Goal: Task Accomplishment & Management: Use online tool/utility

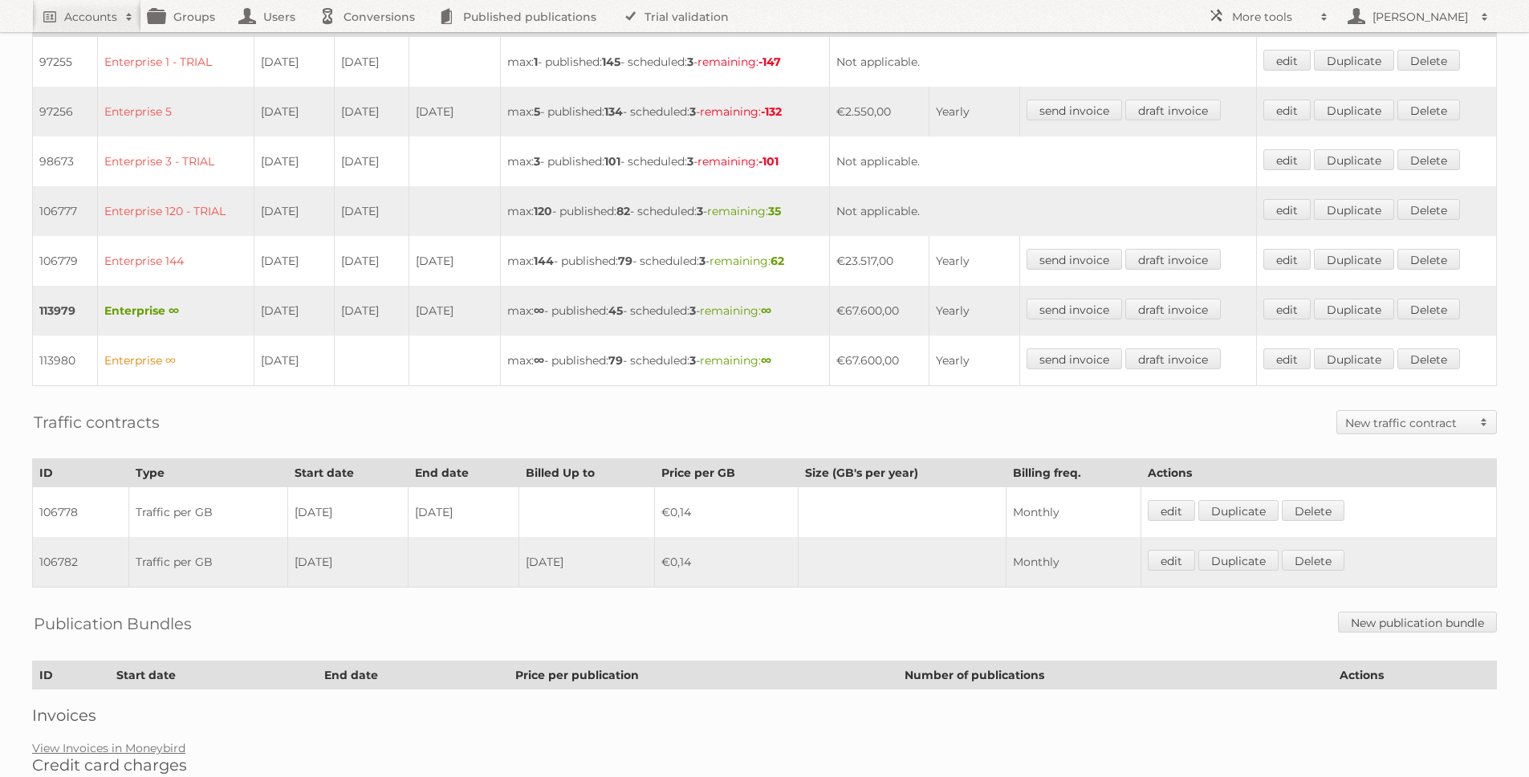
scroll to position [501, 0]
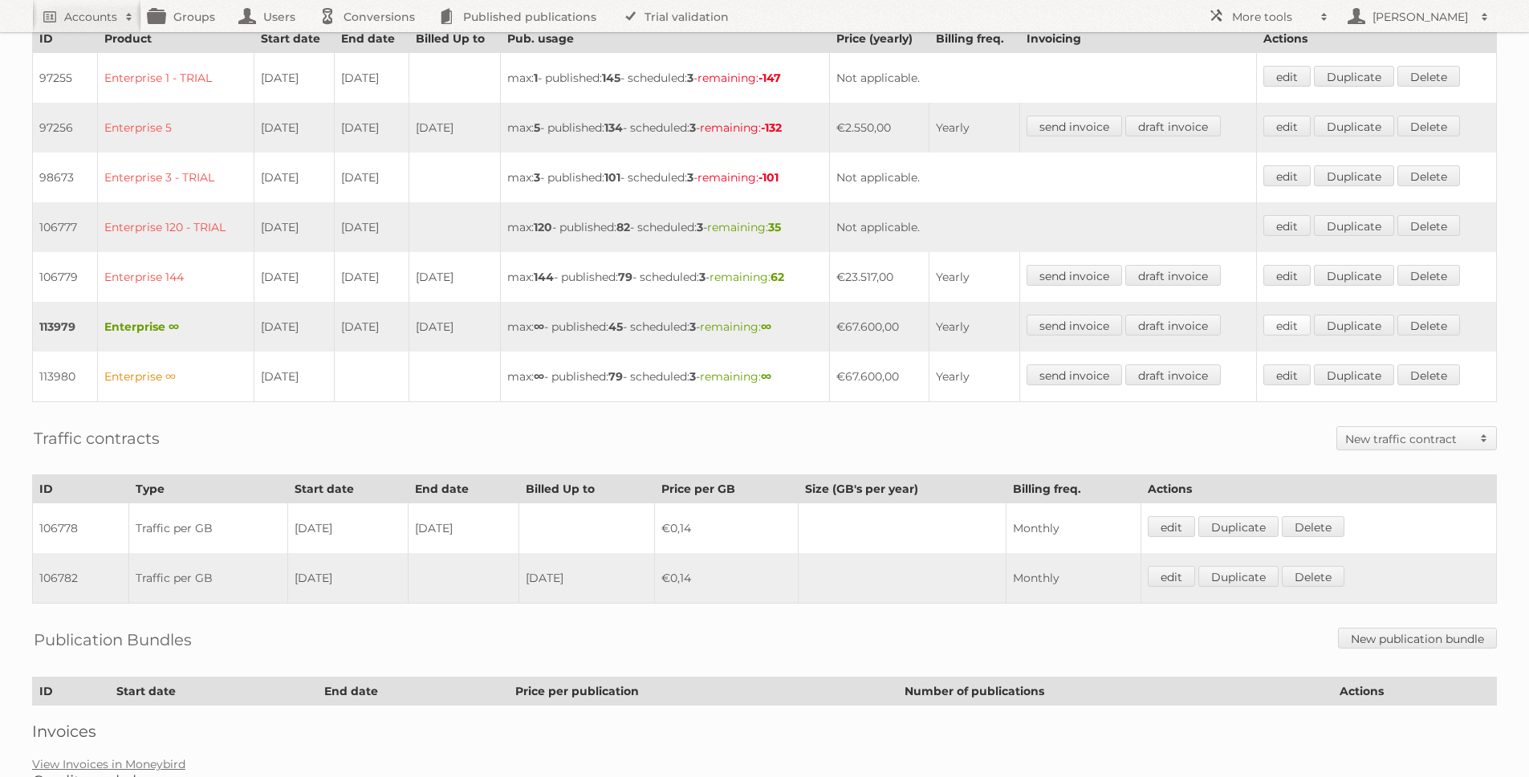
click at [1297, 316] on link "edit" at bounding box center [1286, 325] width 47 height 21
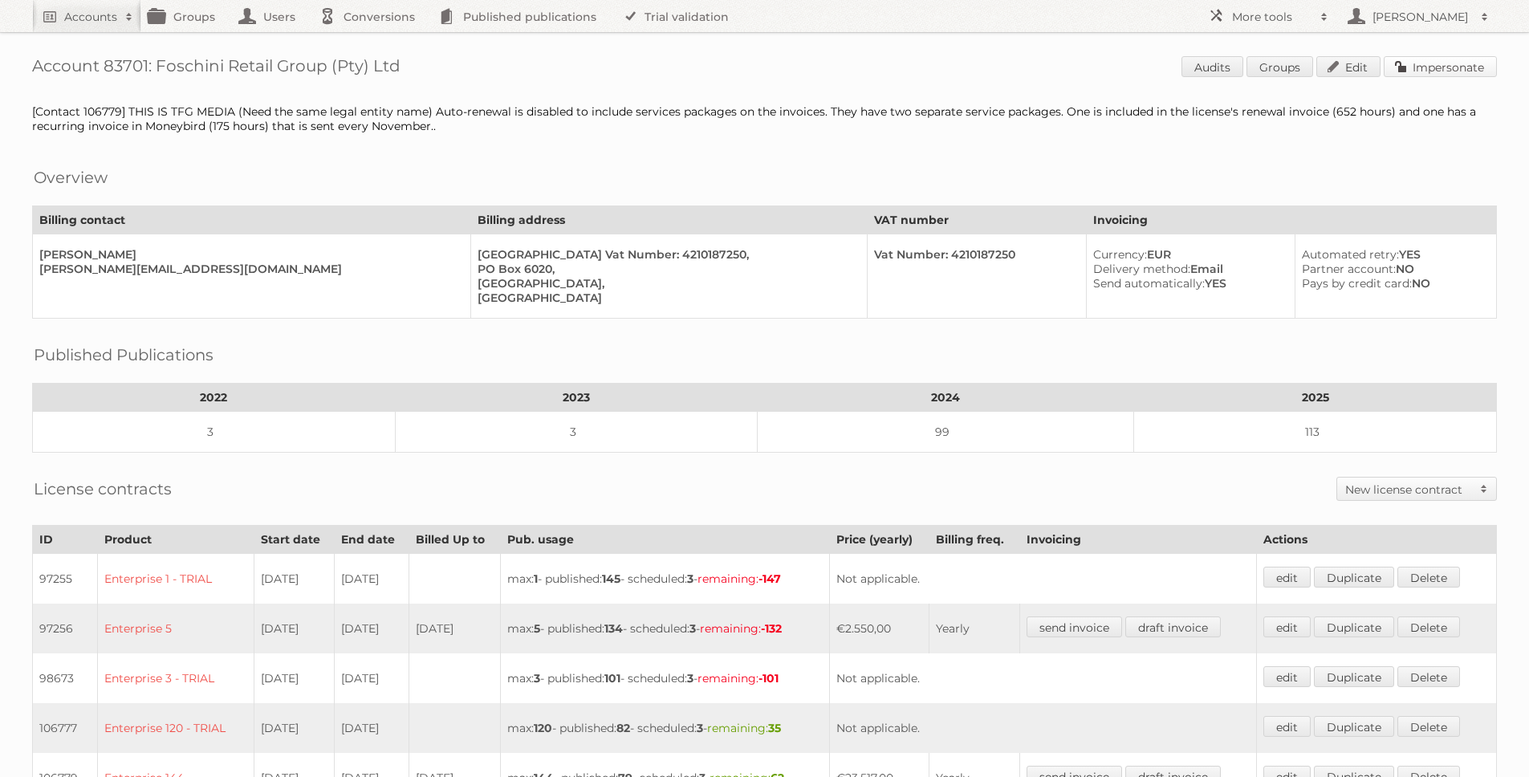
click at [1441, 65] on link "Impersonate" at bounding box center [1440, 66] width 113 height 21
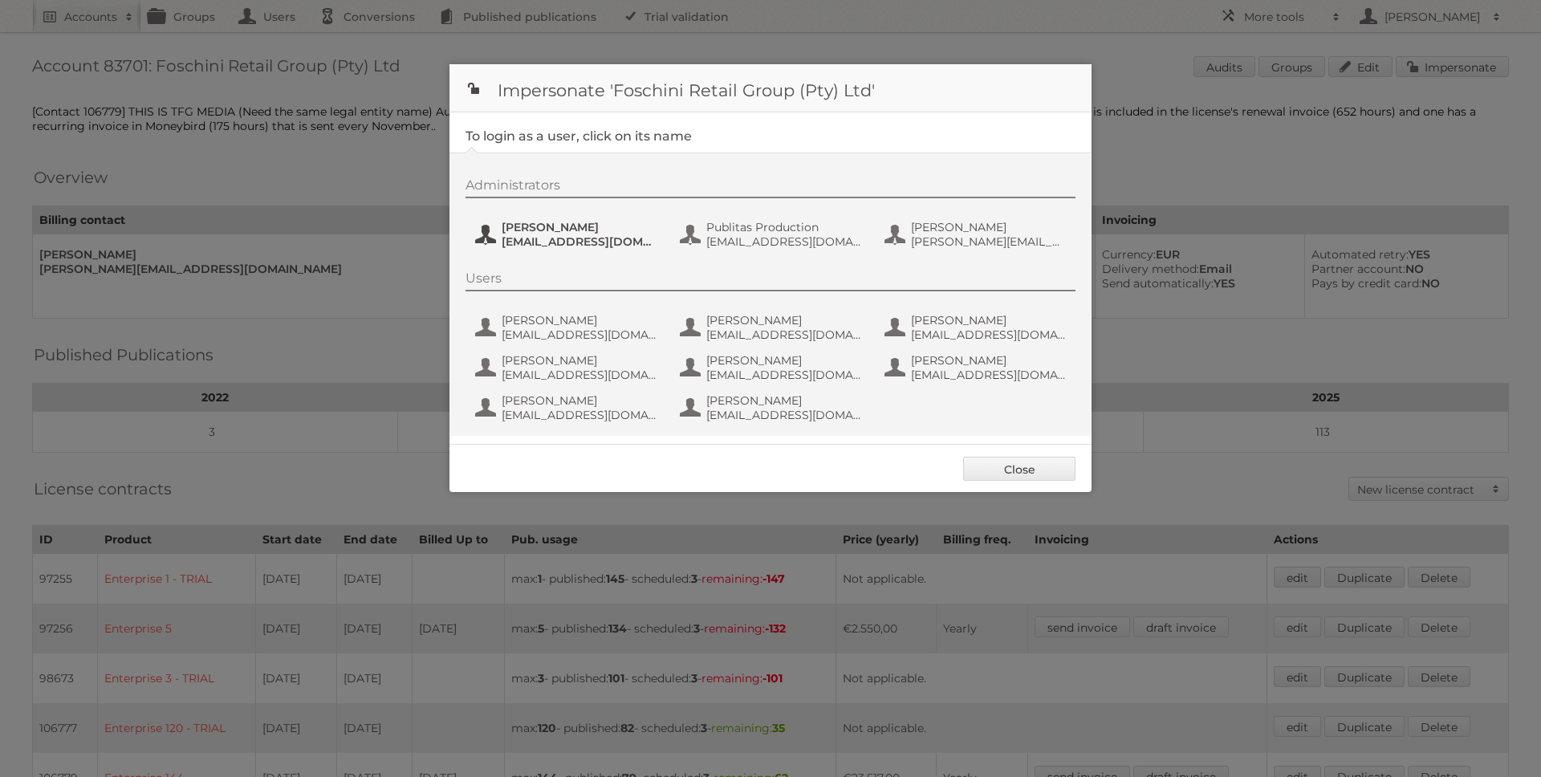
click at [539, 243] on span "jeanned@tfg.co.za" at bounding box center [580, 241] width 156 height 14
